Goal: Task Accomplishment & Management: Use online tool/utility

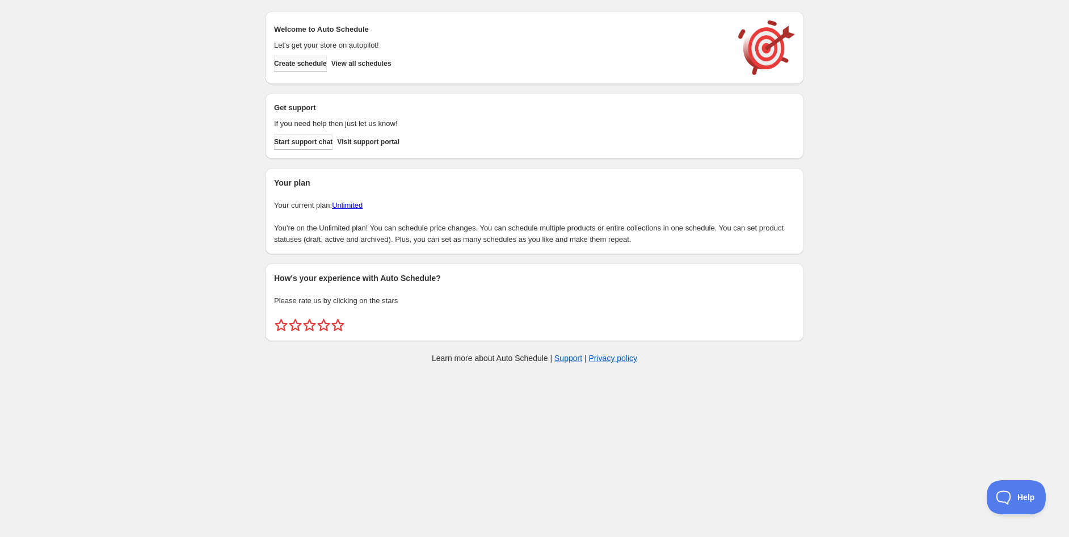
click at [313, 68] on button "Create schedule" at bounding box center [300, 64] width 53 height 16
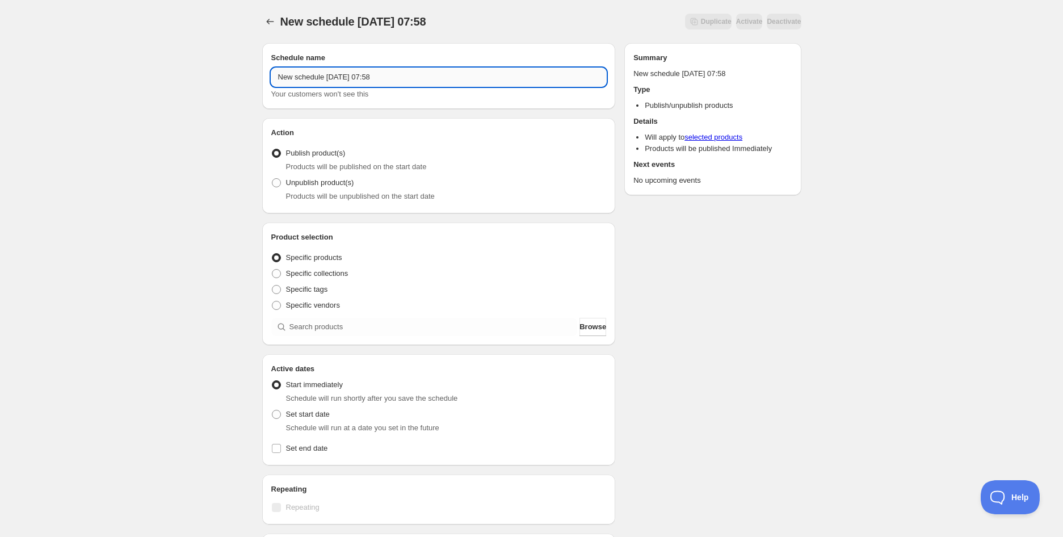
click at [314, 72] on input "New schedule [DATE] 07:58" at bounding box center [438, 77] width 335 height 18
paste input "Boys Tears Fairy Floss 10g (BB [DATE])"
type input "Boys Tears Fairy Floss 10g (BB [DATE])"
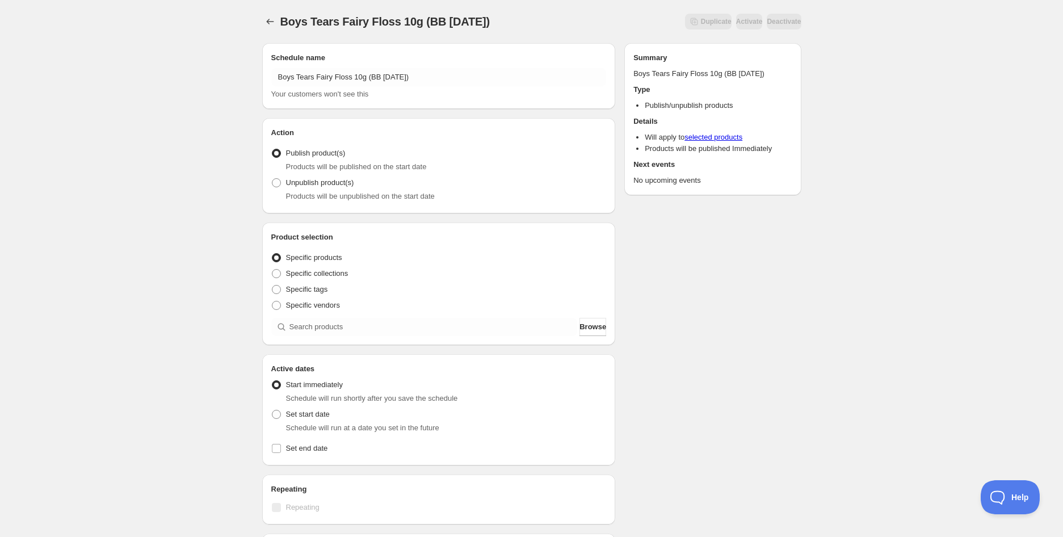
click at [142, 151] on div "Boys Tears Fairy Floss 10g (BB [DATE]). This page is ready Boys Tears Fairy Flo…" at bounding box center [531, 432] width 1063 height 865
click at [333, 149] on span "Publish product(s)" at bounding box center [316, 153] width 60 height 9
click at [272, 149] on input "Publish product(s)" at bounding box center [272, 149] width 1 height 1
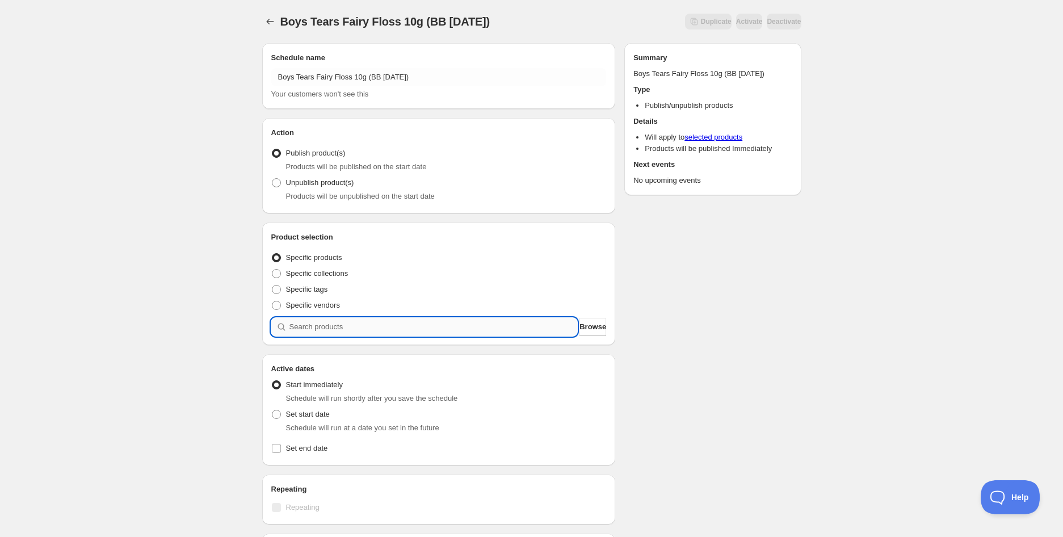
click at [323, 324] on input "search" at bounding box center [433, 327] width 288 height 18
paste input "Boys Tears Fairy Floss 10g (BB [DATE])"
type input "Boys Tears Fairy Floss 10g (BB [DATE])"
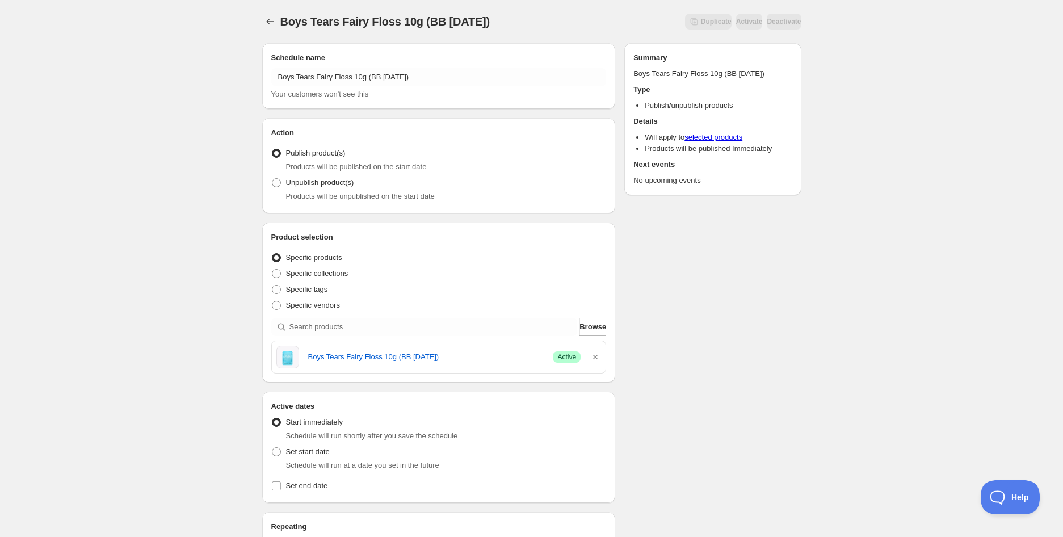
click at [180, 250] on div "Boys Tears Fairy Floss 10g (BB [DATE]). This page is ready Boys Tears Fairy Flo…" at bounding box center [531, 451] width 1063 height 902
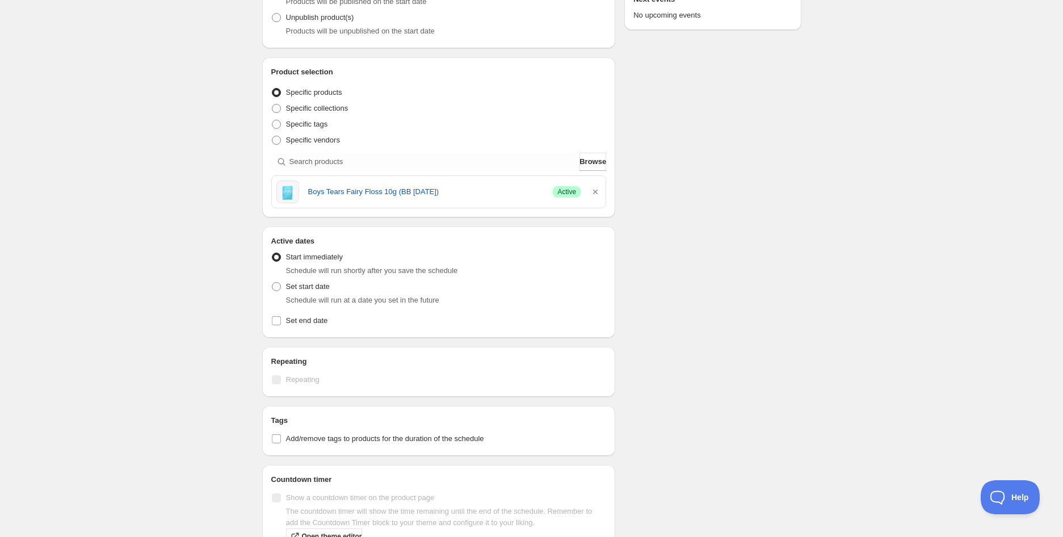
scroll to position [252, 0]
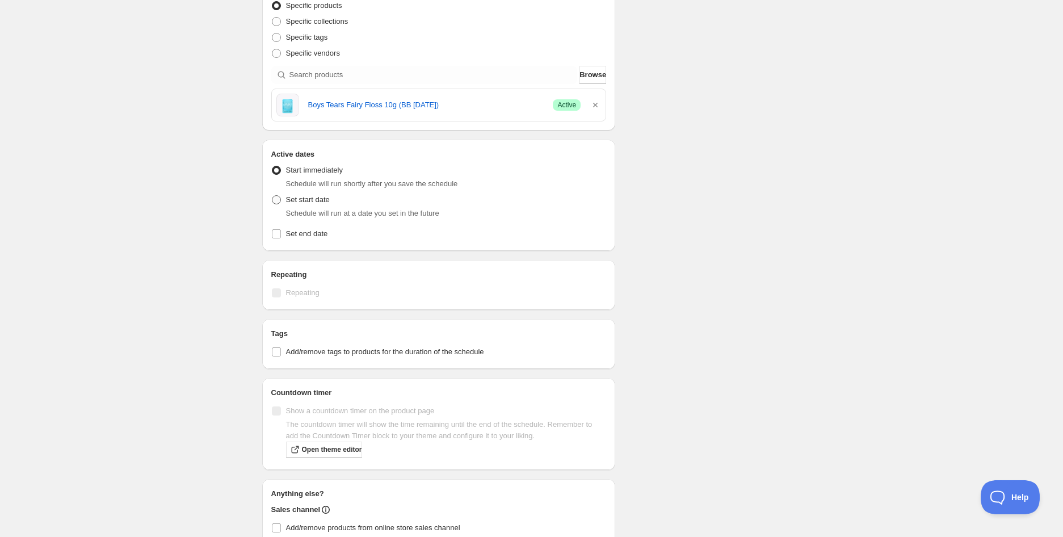
click at [309, 197] on span "Set start date" at bounding box center [308, 199] width 44 height 9
click at [272, 196] on input "Set start date" at bounding box center [272, 195] width 1 height 1
radio input "true"
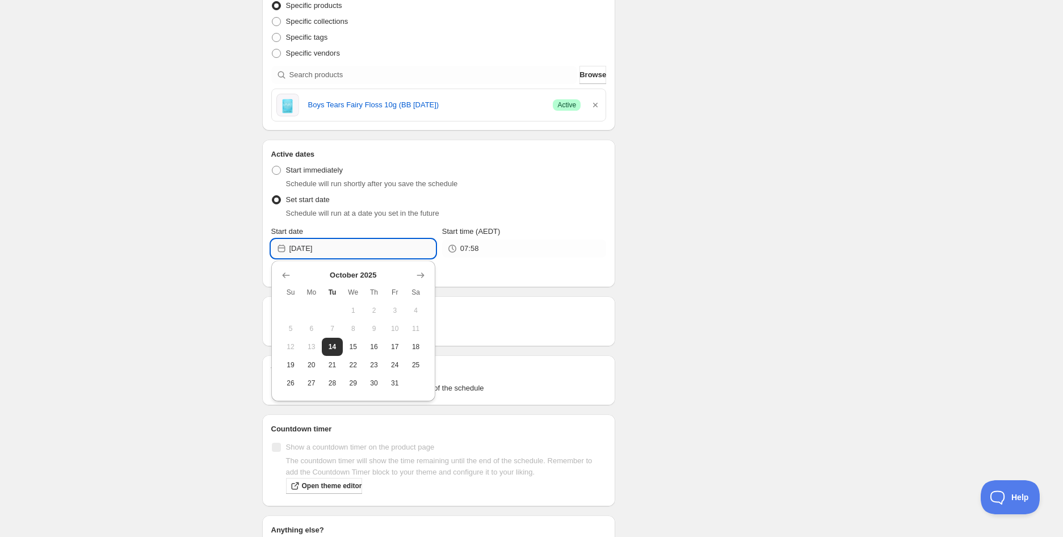
click at [336, 245] on input "[DATE]" at bounding box center [362, 248] width 146 height 18
click at [421, 272] on icon "Show next month, November 2025" at bounding box center [420, 275] width 11 height 11
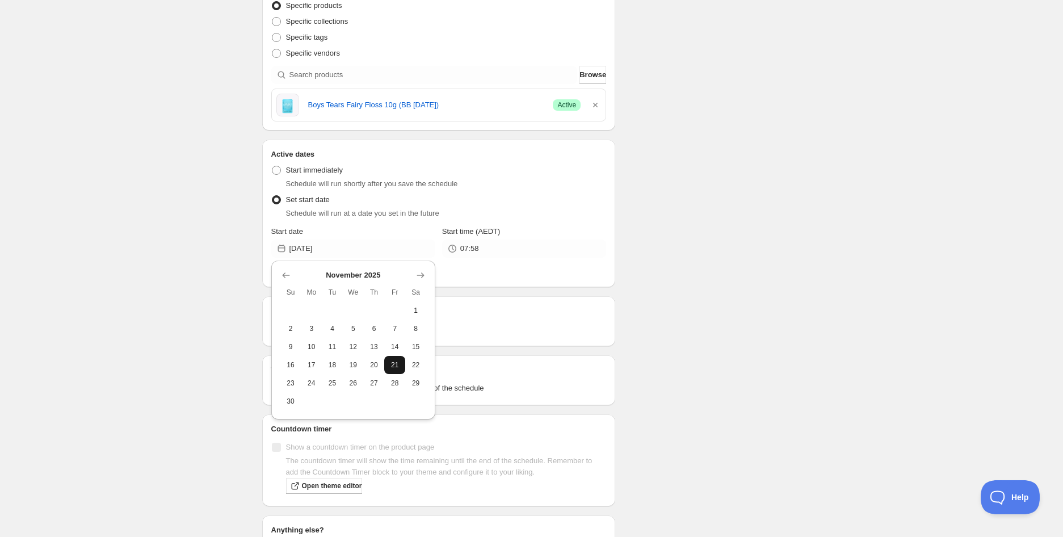
click at [398, 360] on span "21" at bounding box center [395, 364] width 12 height 9
type input "[DATE]"
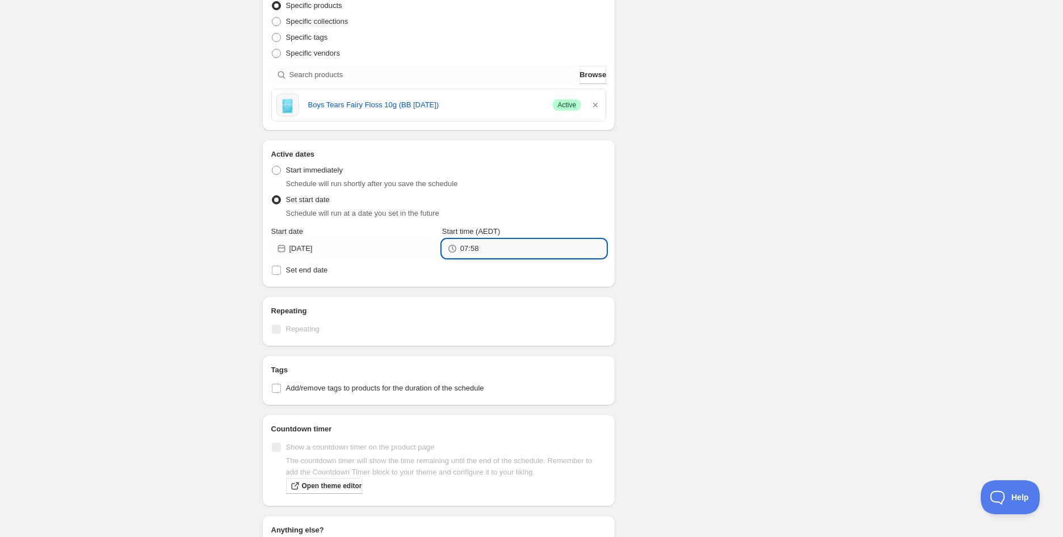
click at [492, 250] on input "07:58" at bounding box center [533, 248] width 146 height 18
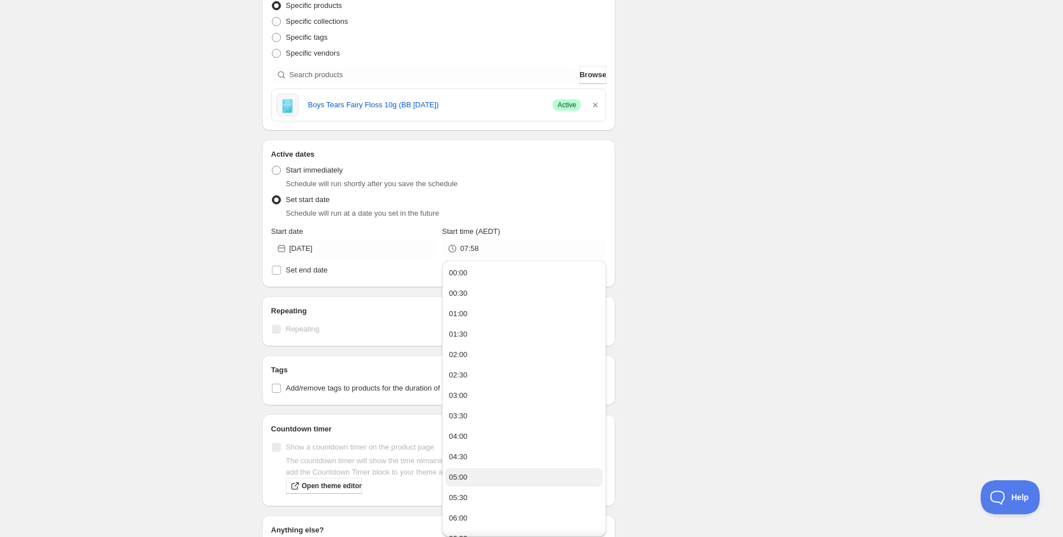
click at [478, 478] on button "05:00" at bounding box center [523, 477] width 157 height 18
type input "05:00"
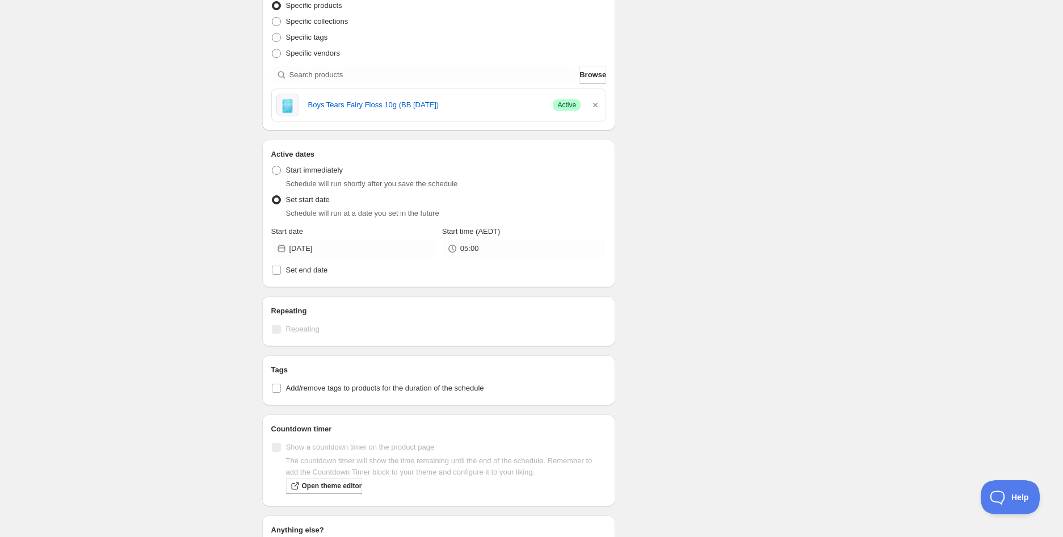
click at [654, 376] on div "Schedule name Boys Tears Fairy Floss 10g (BB [DATE]) Your customers won't see t…" at bounding box center [527, 223] width 548 height 882
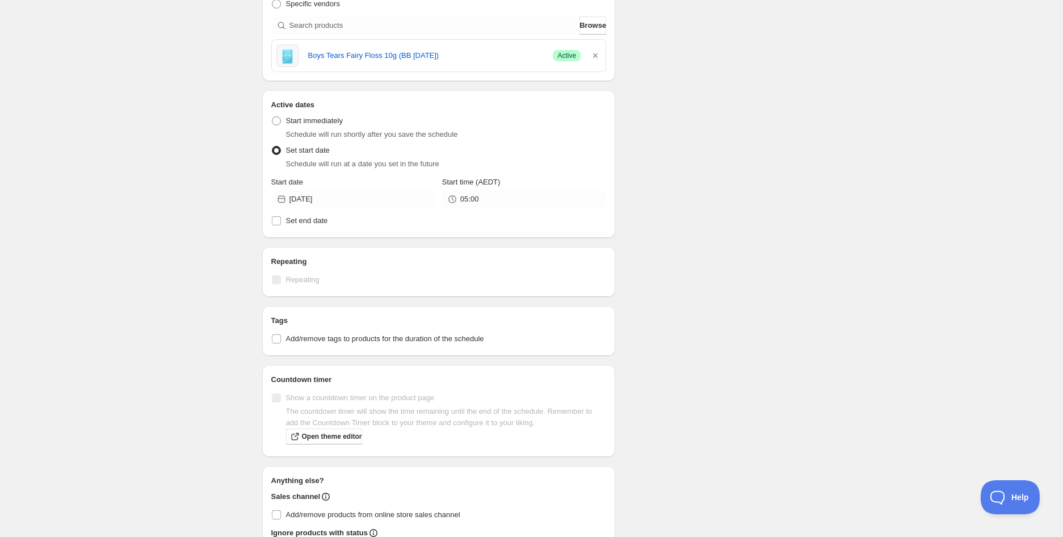
scroll to position [378, 0]
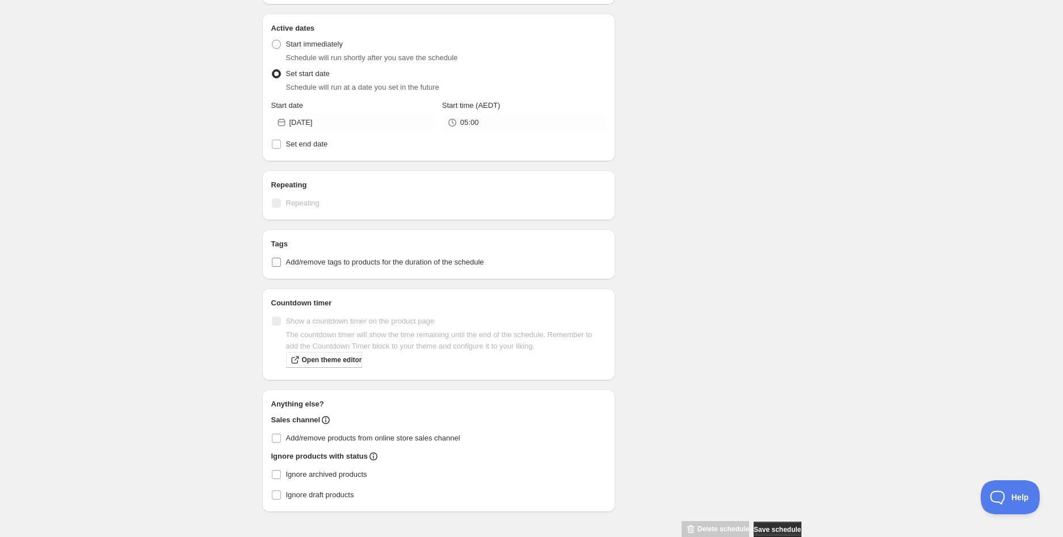
click at [302, 264] on span "Add/remove tags to products for the duration of the schedule" at bounding box center [385, 262] width 198 height 9
click at [281, 264] on input "Add/remove tags to products for the duration of the schedule" at bounding box center [276, 262] width 9 height 9
checkbox input "true"
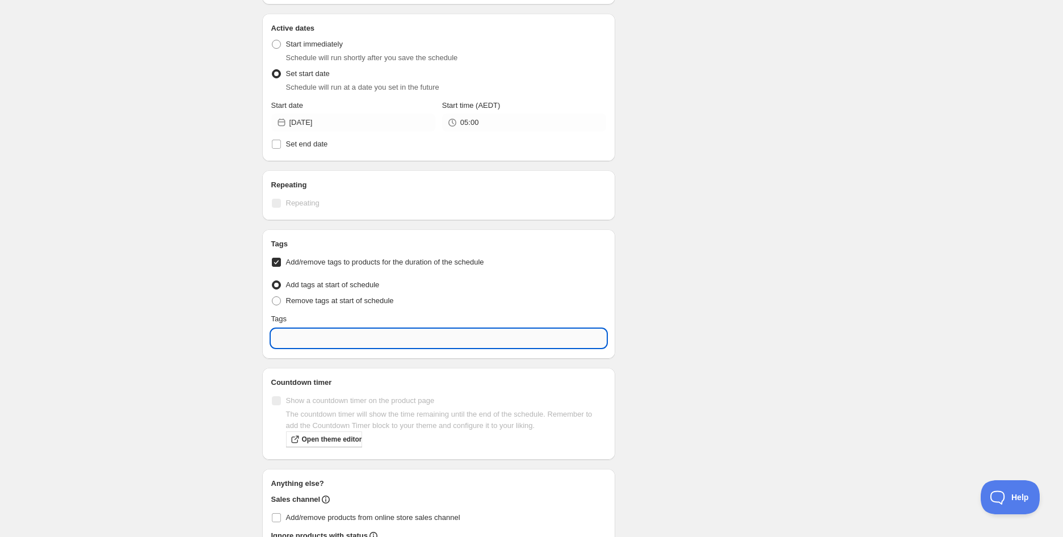
click at [304, 346] on input "text" at bounding box center [438, 338] width 335 height 18
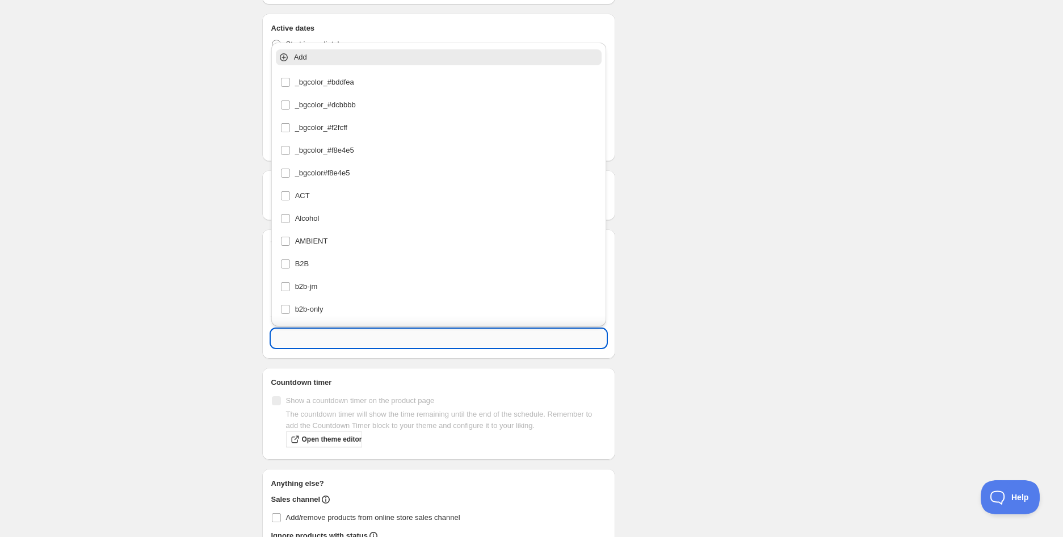
click at [305, 340] on input "text" at bounding box center [438, 338] width 335 height 18
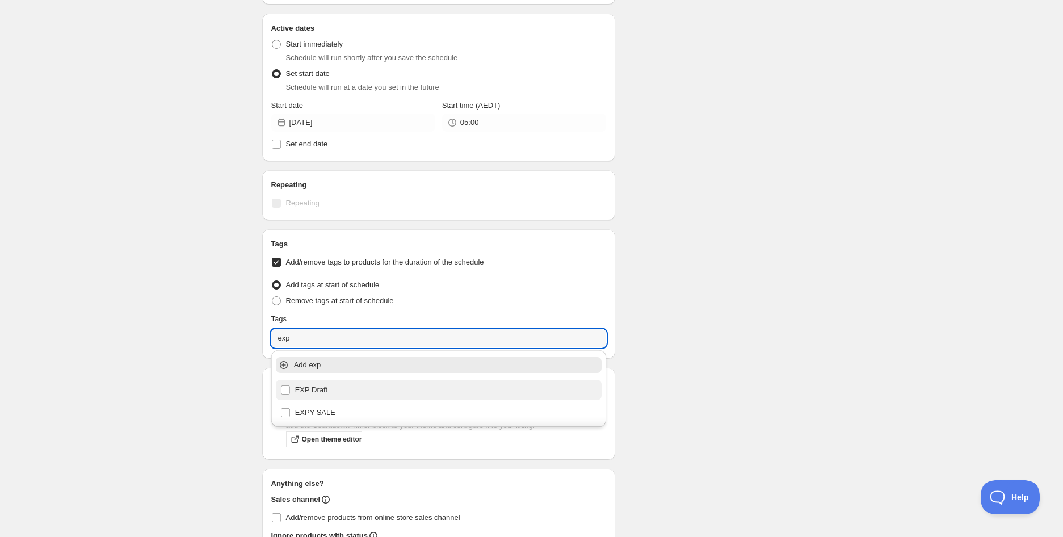
click at [314, 386] on div "EXP Draft" at bounding box center [438, 390] width 317 height 16
type input "EXP Draft"
checkbox input "true"
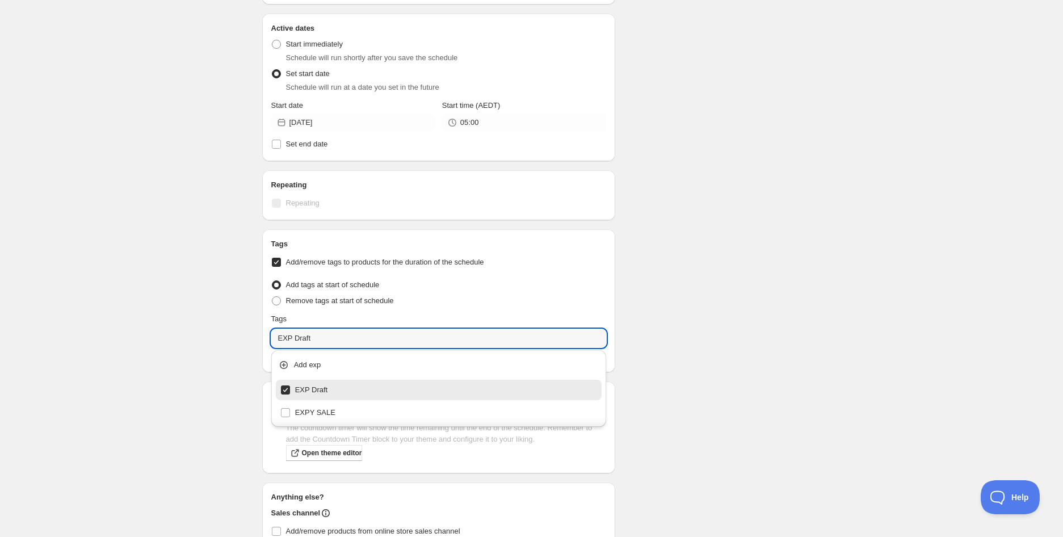
type input "EXP Draft"
click at [213, 319] on div "Boys Tears Fairy Floss 10g (BB [DATE]). This page is ready Boys Tears Fairy Flo…" at bounding box center [531, 138] width 1063 height 1032
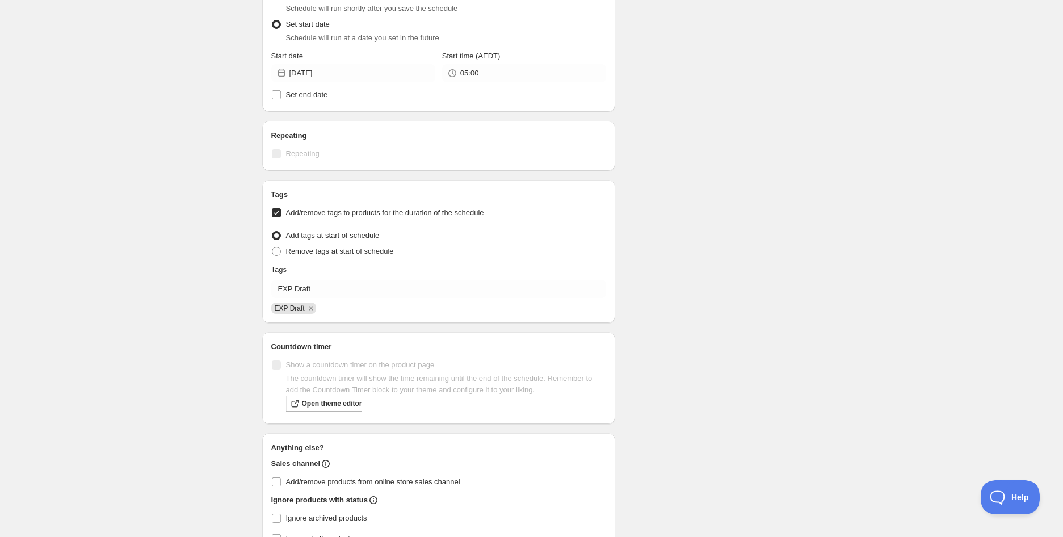
scroll to position [493, 0]
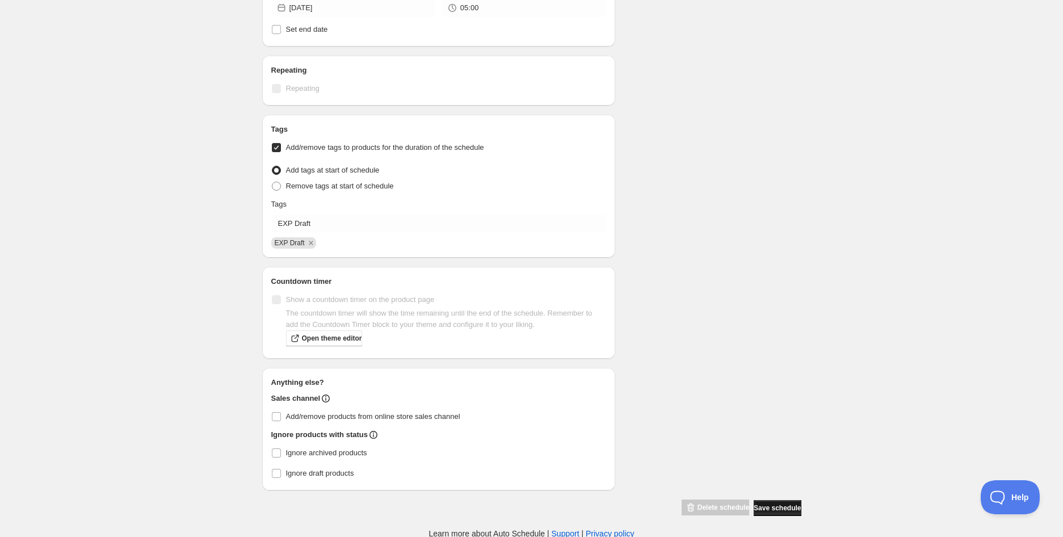
click at [771, 506] on span "Save schedule" at bounding box center [777, 507] width 47 height 9
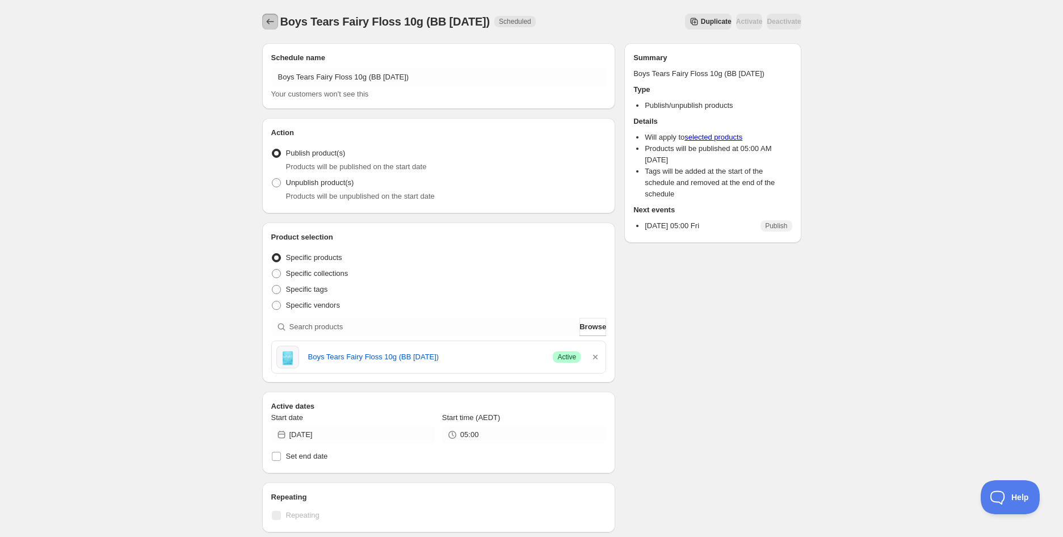
click at [270, 19] on icon "Schedules" at bounding box center [269, 21] width 11 height 11
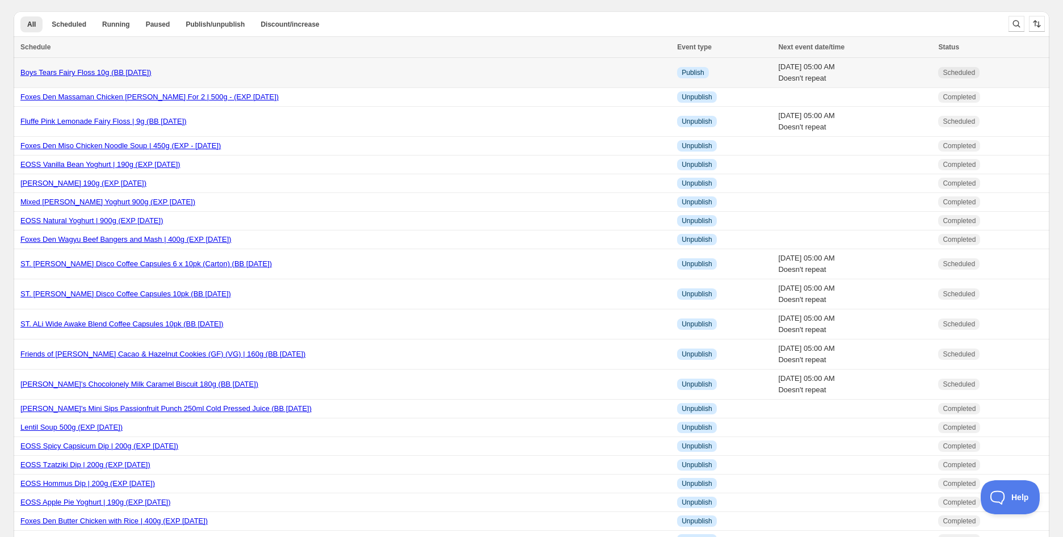
click at [112, 76] on link "Boys Tears Fairy Floss 10g (BB [DATE])" at bounding box center [85, 72] width 131 height 9
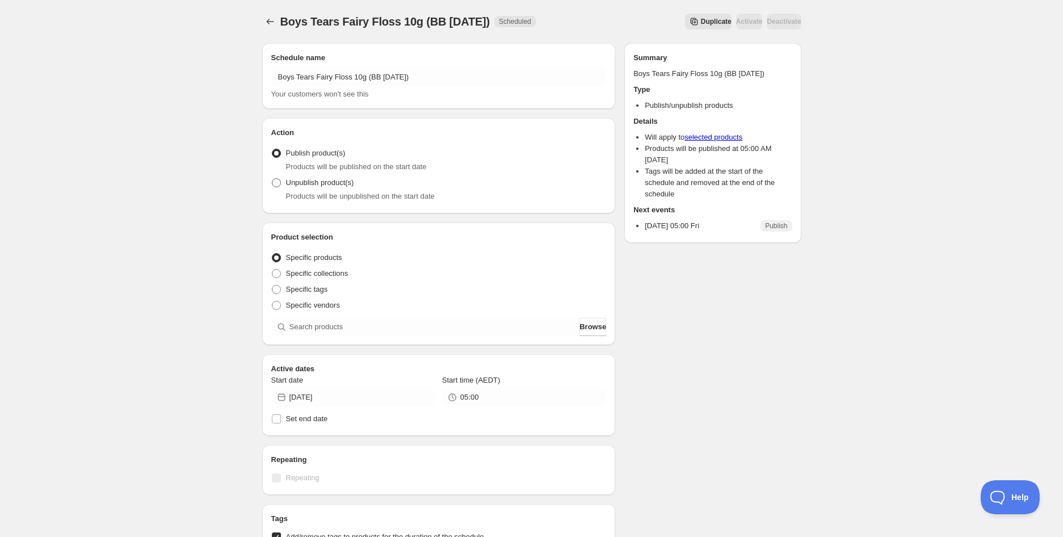
click at [288, 184] on span "Unpublish product(s)" at bounding box center [320, 182] width 68 height 9
click at [272, 179] on input "Unpublish product(s)" at bounding box center [272, 178] width 1 height 1
radio input "true"
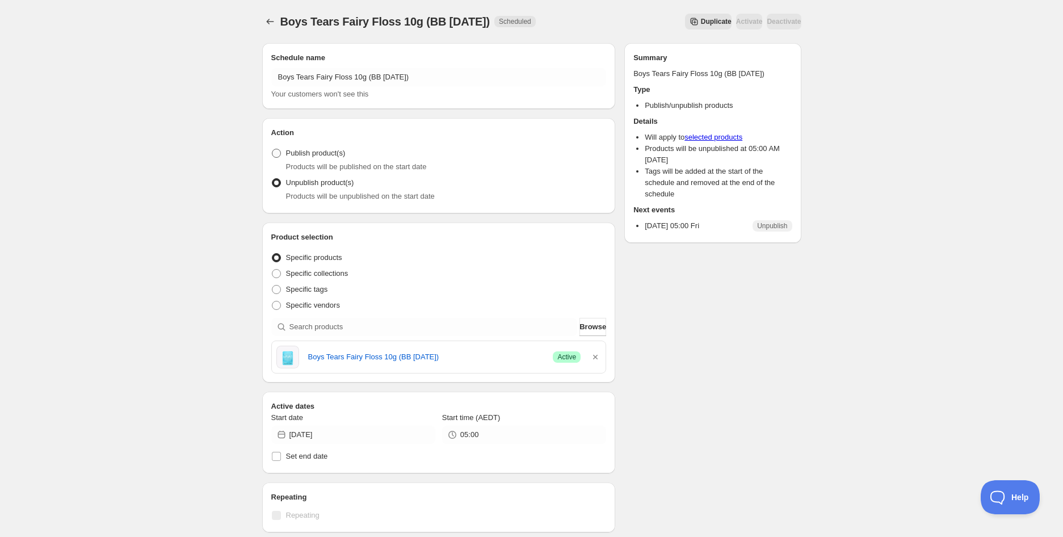
click at [309, 155] on span "Publish product(s)" at bounding box center [316, 153] width 60 height 9
click at [272, 149] on input "Publish product(s)" at bounding box center [272, 149] width 1 height 1
radio input "true"
click at [179, 204] on div "Boys Tears Fairy Floss 10g (BB [DATE]). This page is ready Boys Tears Fairy Flo…" at bounding box center [531, 483] width 1063 height 966
click at [283, 182] on label "Unpublish product(s)" at bounding box center [312, 183] width 83 height 16
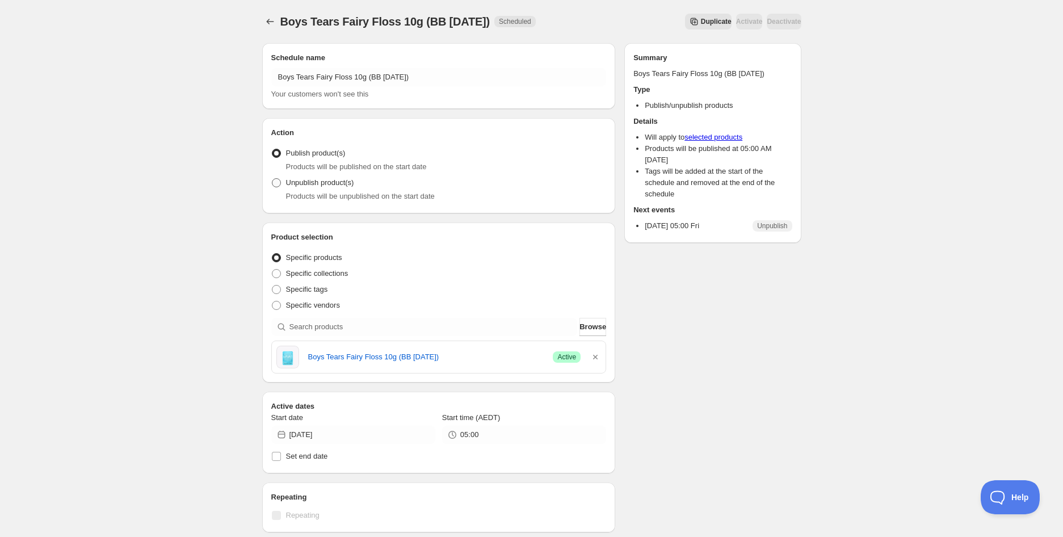
click at [272, 179] on input "Unpublish product(s)" at bounding box center [272, 178] width 1 height 1
radio input "true"
click at [170, 283] on div "Boys Tears Fairy Floss 10g (BB [DATE]). This page is ready Boys Tears Fairy Flo…" at bounding box center [531, 482] width 1063 height 964
click at [274, 18] on icon "Schedules" at bounding box center [269, 21] width 11 height 11
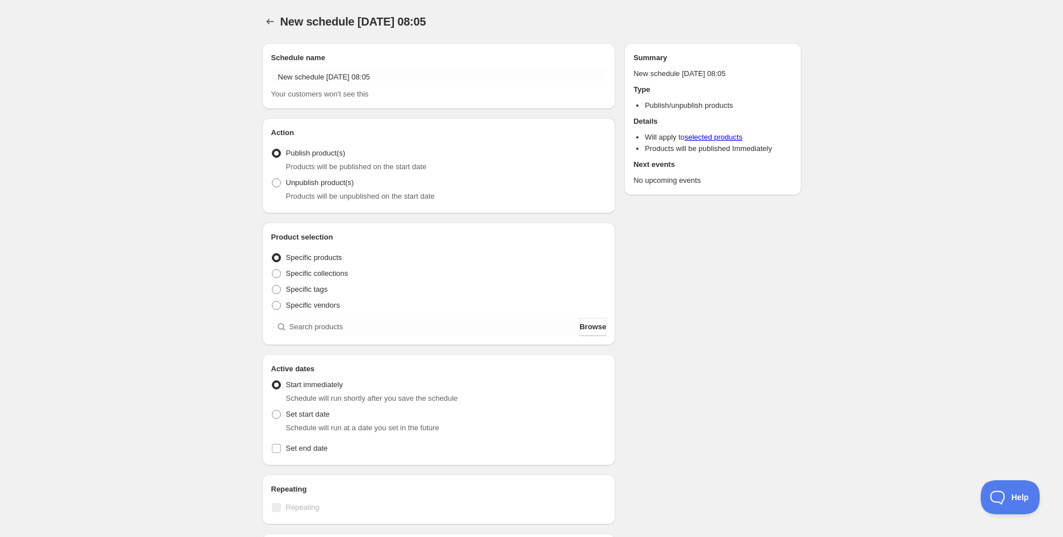
radio input "true"
click at [340, 64] on div "Schedule name New schedule [DATE] 08:05 Your customers won't see this" at bounding box center [438, 76] width 335 height 48
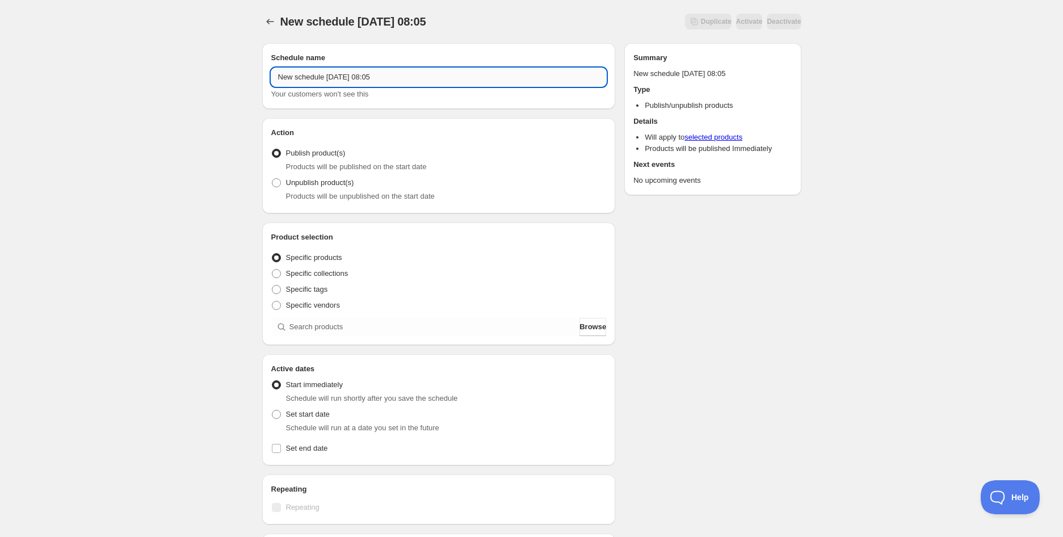
click at [339, 71] on input "New schedule [DATE] 08:05" at bounding box center [438, 77] width 335 height 18
paste input "Oh So Cheesy Pretzel Thins (BB [DATE])"
type input "Oh So Cheesy Pretzel Thins (BB [DATE])"
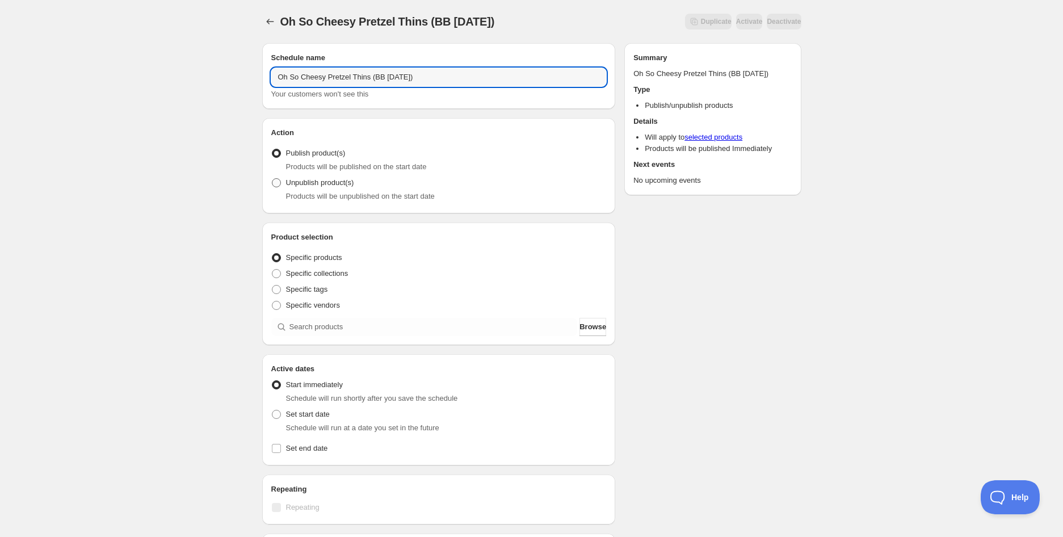
click at [322, 187] on span "Unpublish product(s)" at bounding box center [320, 182] width 68 height 9
click at [272, 179] on input "Unpublish product(s)" at bounding box center [272, 178] width 1 height 1
radio input "true"
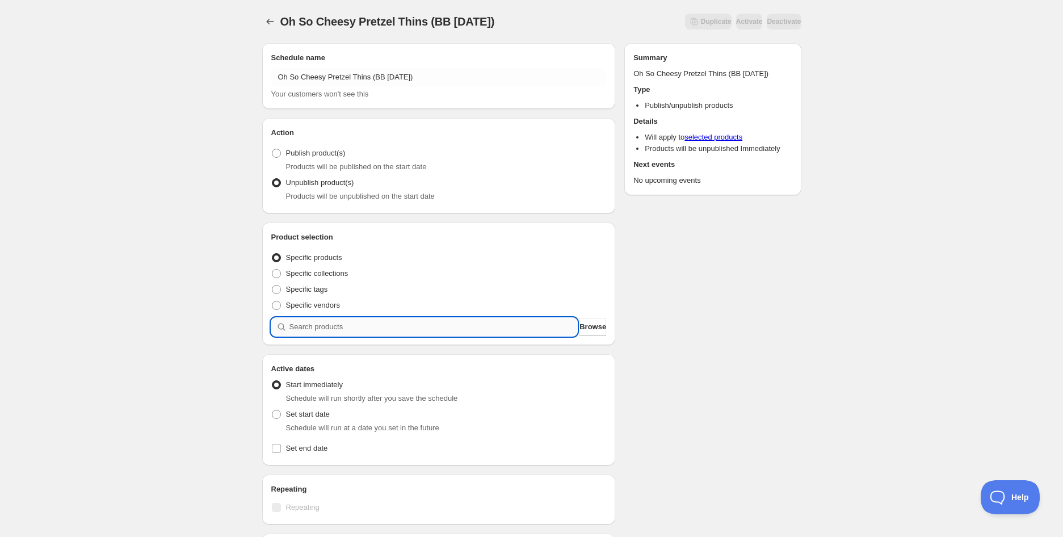
click at [301, 330] on input "search" at bounding box center [433, 327] width 288 height 18
paste input "Oh So Cheesy Pretzel Thins (BB [DATE])"
type input "Oh So Cheesy Pretzel Thins (BB [DATE])"
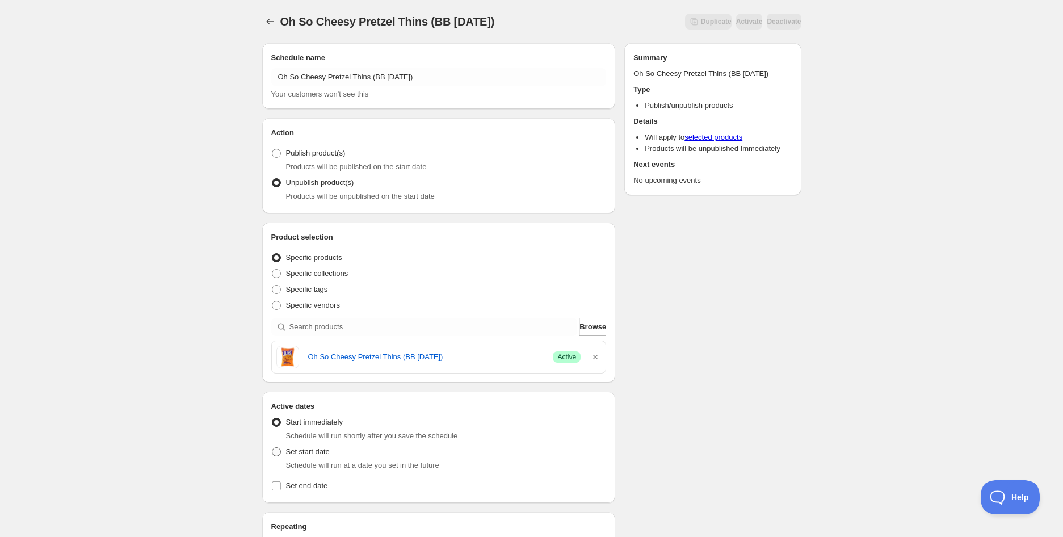
click at [309, 456] on span "Set start date" at bounding box center [308, 451] width 44 height 9
click at [272, 448] on input "Set start date" at bounding box center [272, 447] width 1 height 1
radio input "true"
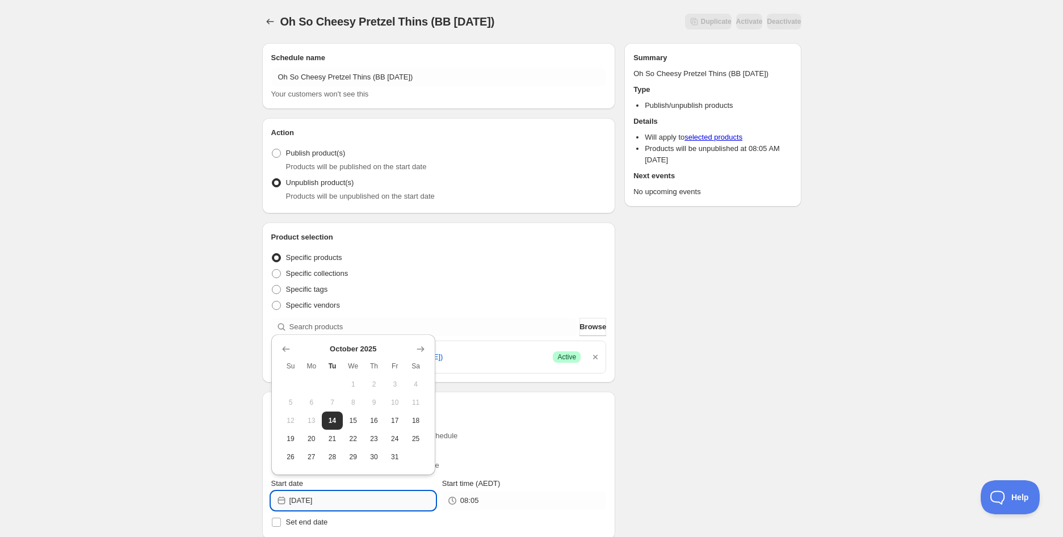
click at [335, 497] on input "[DATE]" at bounding box center [362, 500] width 146 height 18
click at [420, 350] on icon "Show next month, November 2025" at bounding box center [420, 348] width 11 height 11
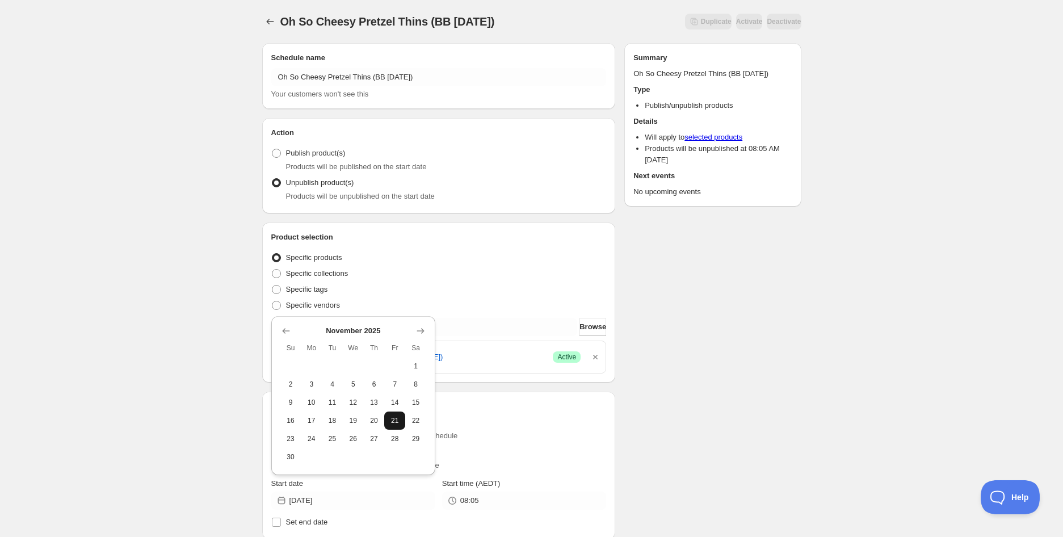
click at [401, 415] on button "21" at bounding box center [394, 420] width 21 height 18
type input "[DATE]"
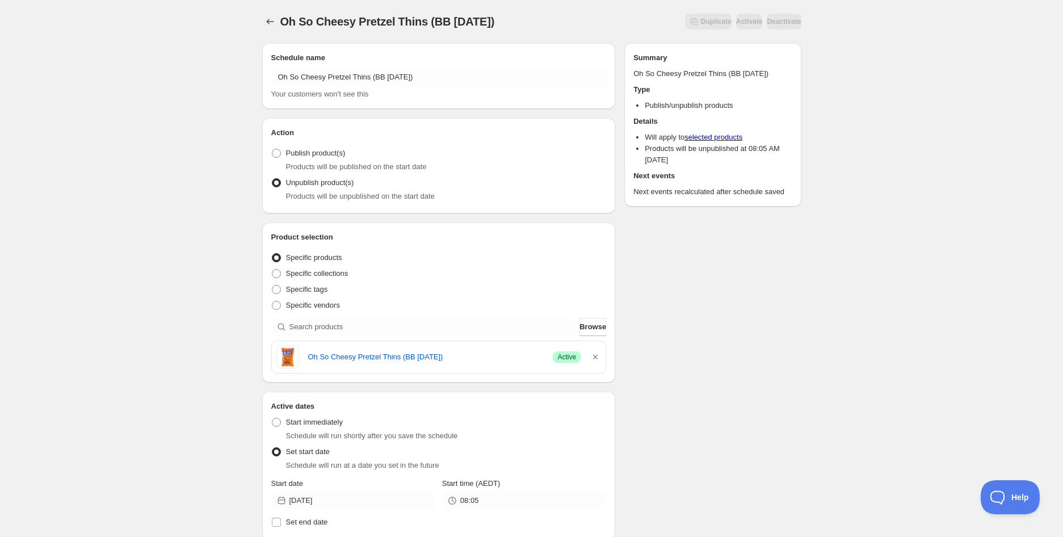
scroll to position [126, 0]
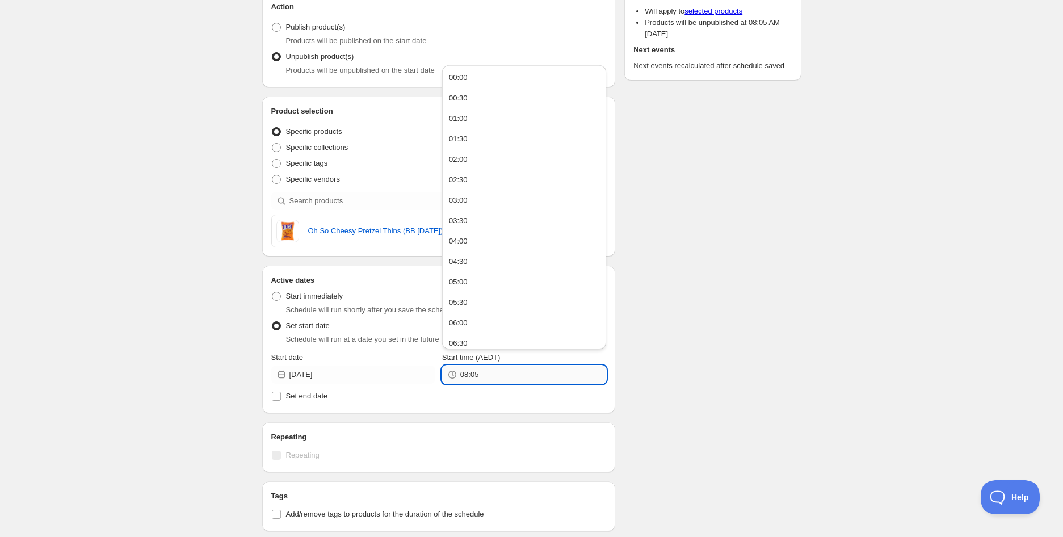
click at [516, 376] on input "08:05" at bounding box center [533, 374] width 146 height 18
click at [473, 283] on button "05:00" at bounding box center [523, 282] width 157 height 18
type input "05:00"
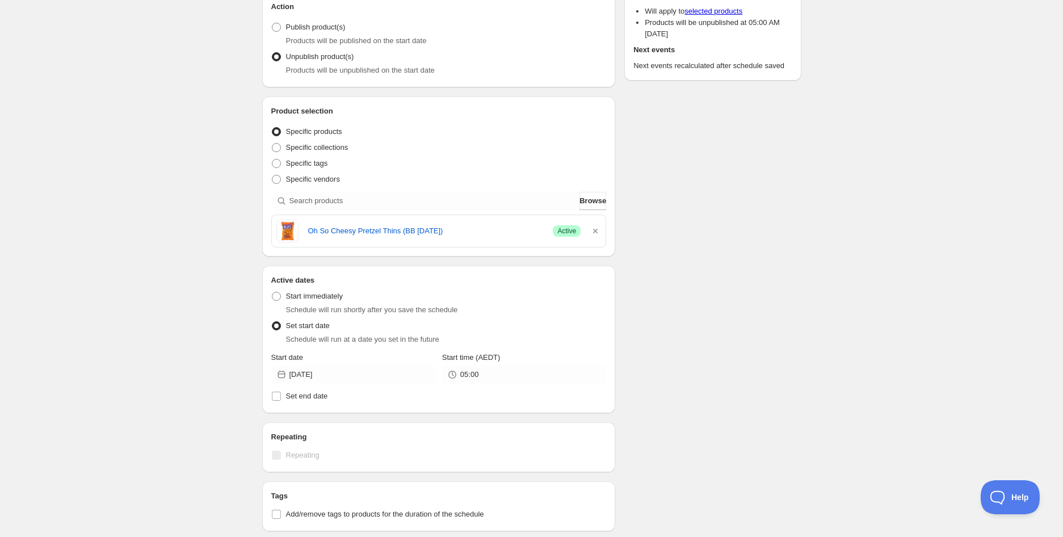
click at [708, 331] on div "Schedule name Oh So Cheesy Pretzel Thins (BB [DATE]) Your customers won't see t…" at bounding box center [527, 348] width 548 height 880
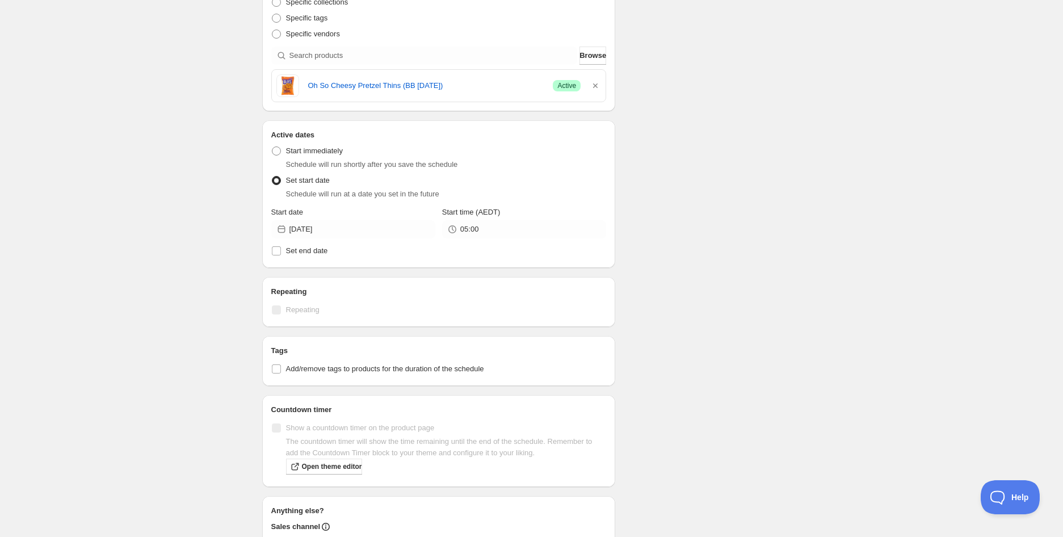
scroll to position [378, 0]
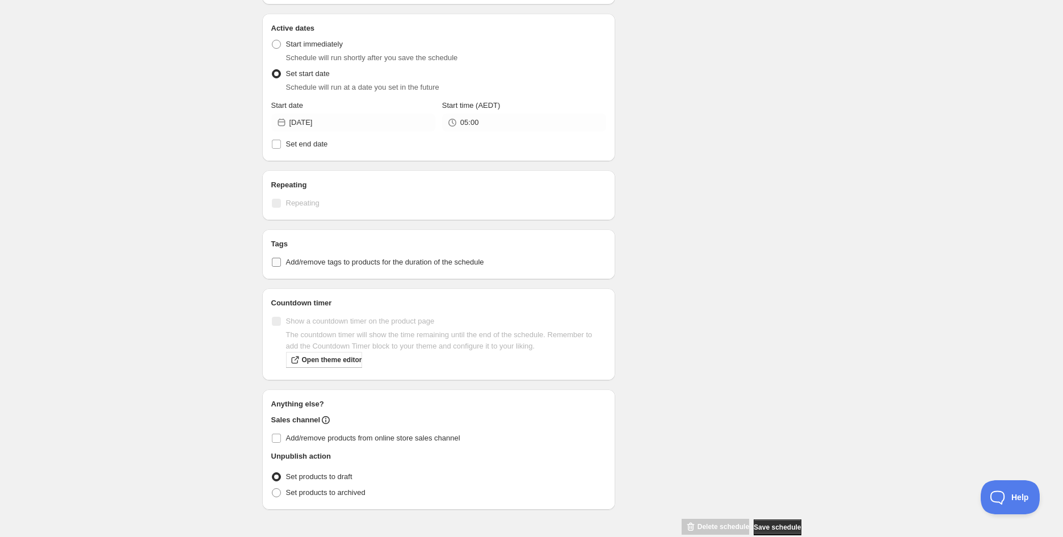
click at [338, 262] on span "Add/remove tags to products for the duration of the schedule" at bounding box center [385, 262] width 198 height 9
click at [281, 262] on input "Add/remove tags to products for the duration of the schedule" at bounding box center [276, 262] width 9 height 9
checkbox input "true"
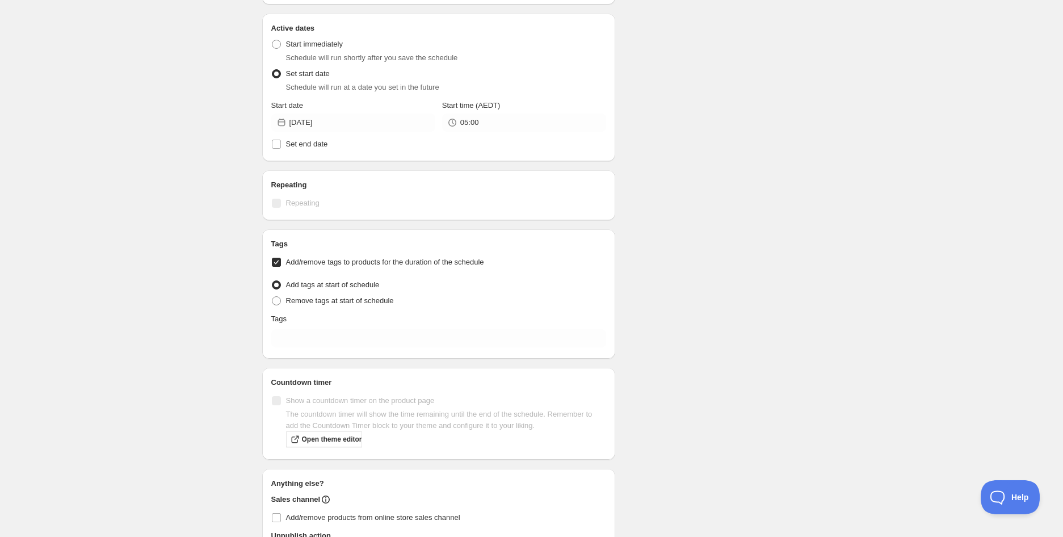
click at [321, 319] on div "Tags" at bounding box center [438, 318] width 335 height 11
click at [319, 336] on input "text" at bounding box center [438, 338] width 335 height 18
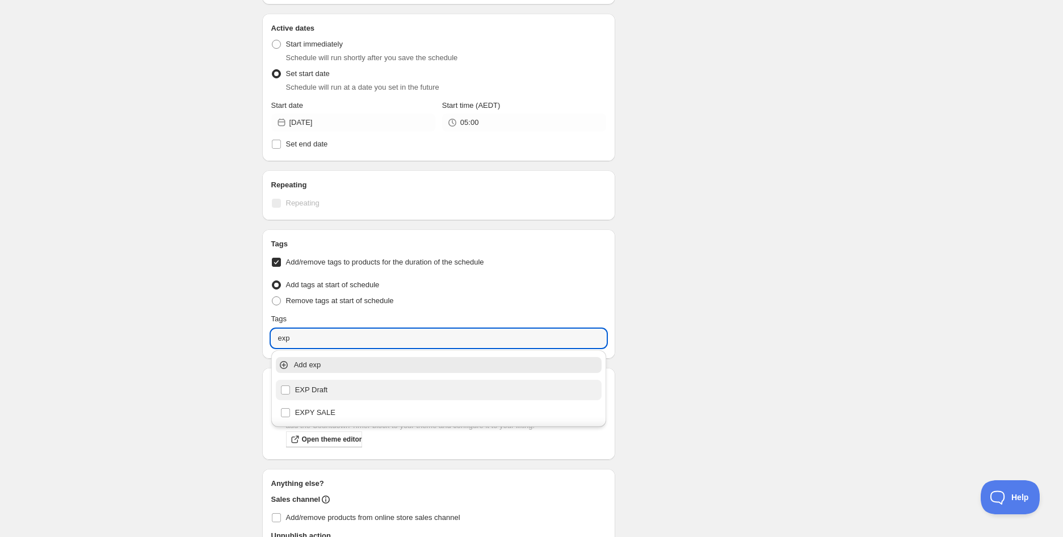
click at [318, 391] on div "EXP Draft" at bounding box center [438, 390] width 317 height 16
type input "EXP Draft"
checkbox input "true"
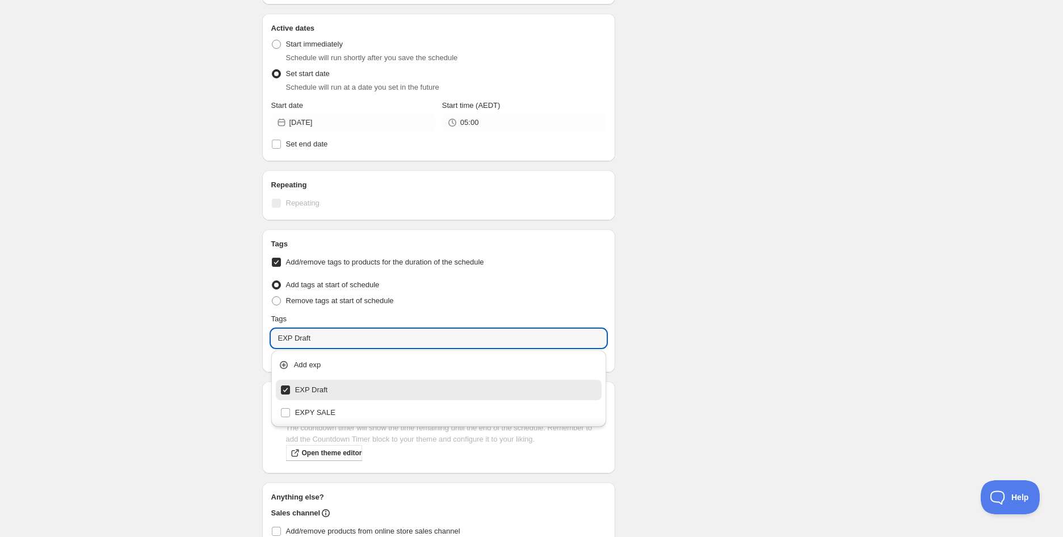
type input "EXP Draft"
click at [634, 358] on div "Schedule name Oh So Cheesy Pretzel Thins (BB [DATE]) Your customers won't see t…" at bounding box center [527, 142] width 548 height 973
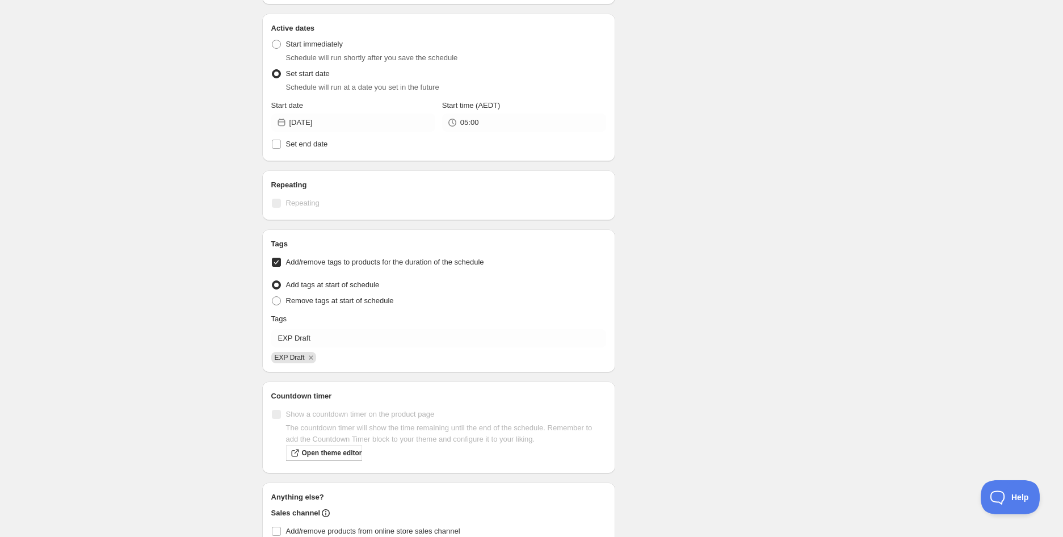
scroll to position [490, 0]
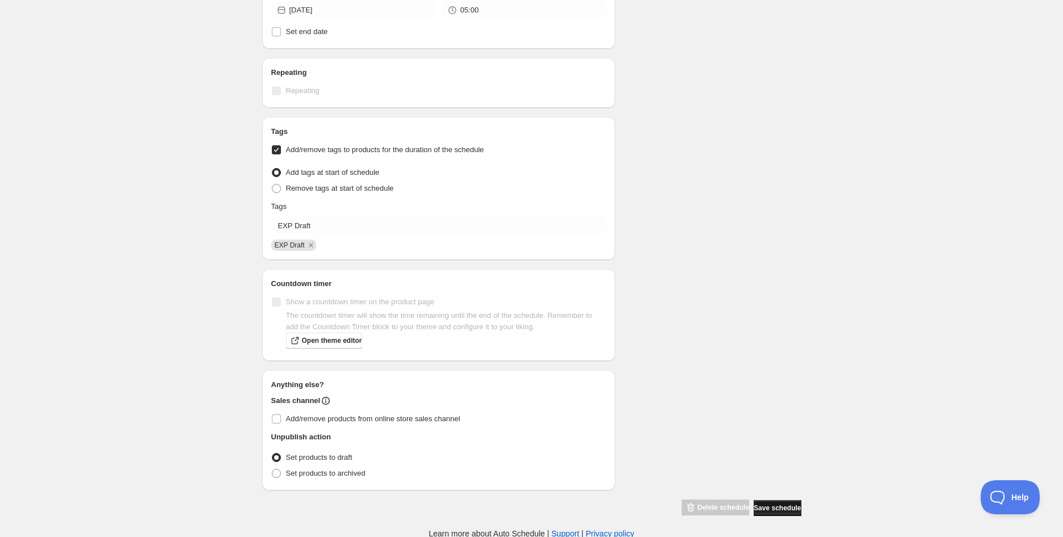
click at [797, 507] on button "Save schedule" at bounding box center [777, 508] width 47 height 16
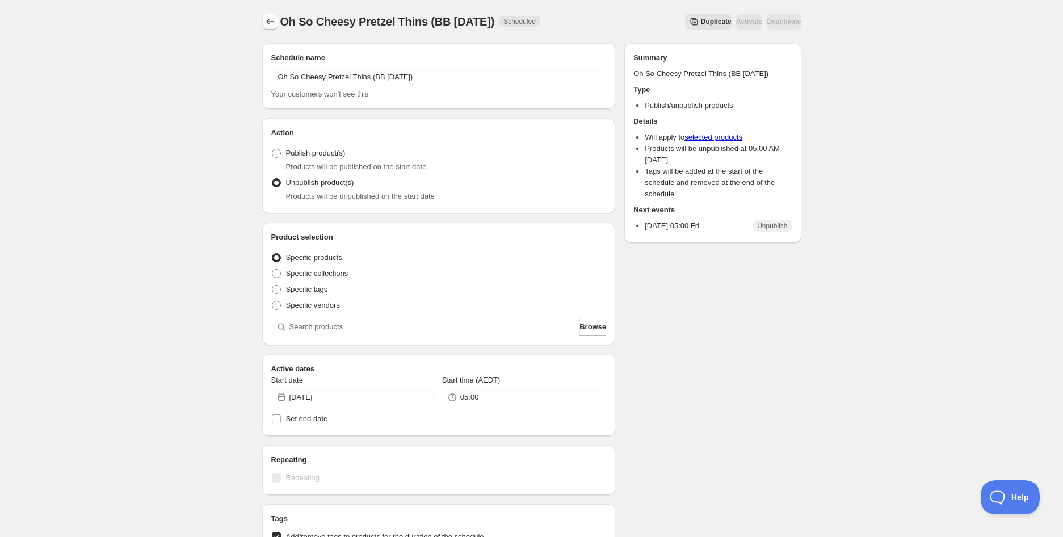
click at [273, 24] on icon "Schedules" at bounding box center [269, 21] width 11 height 11
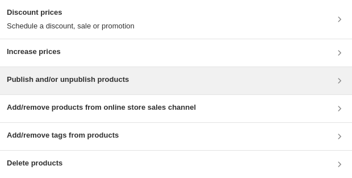
click at [58, 80] on h3 "Publish and/or unpublish products" at bounding box center [68, 79] width 122 height 11
click at [69, 81] on h3 "Publish and/or unpublish products" at bounding box center [68, 79] width 122 height 11
